Goal: Navigation & Orientation: Find specific page/section

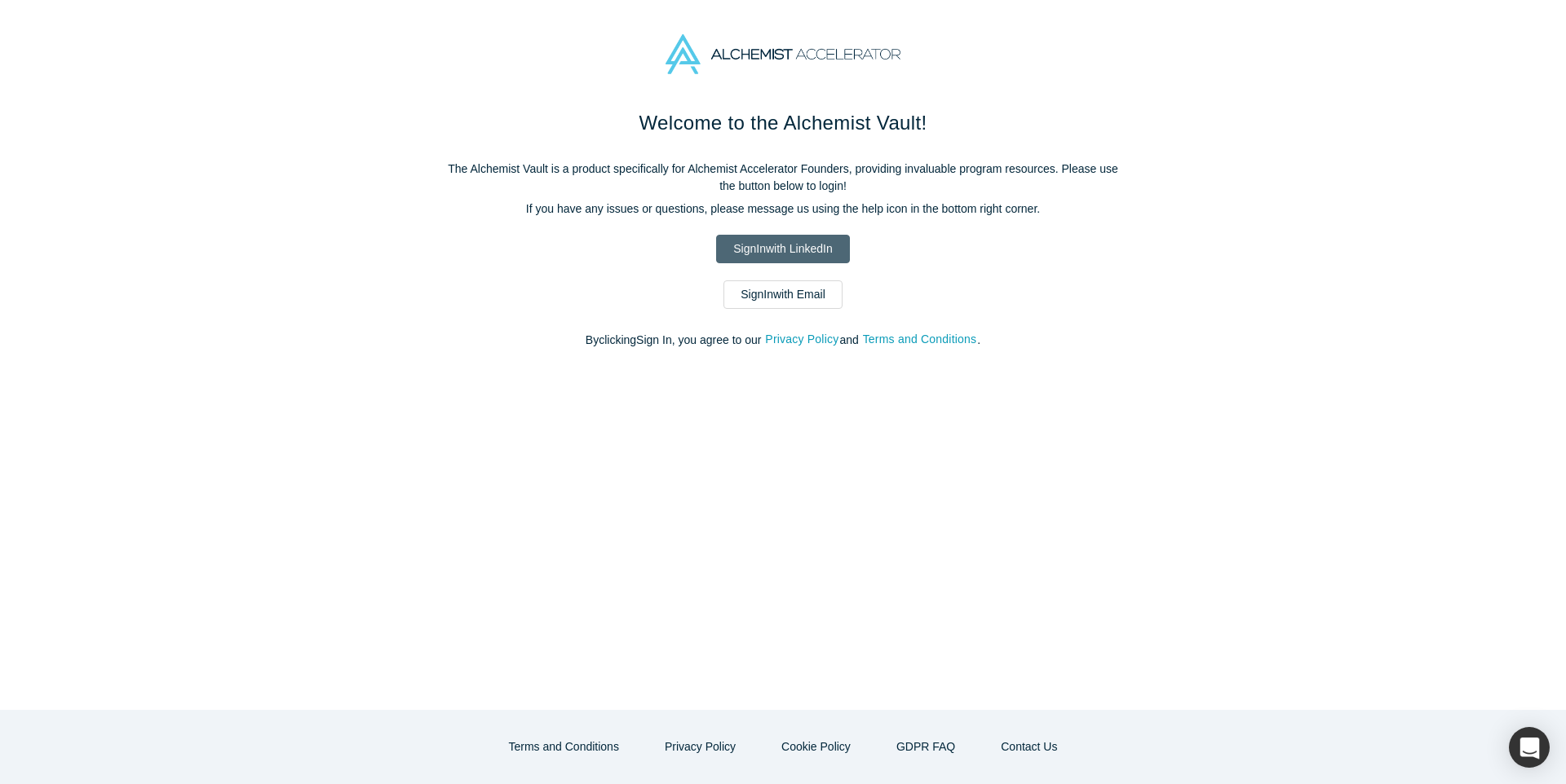
click at [783, 248] on link "Sign In with LinkedIn" at bounding box center [782, 248] width 133 height 28
